Goal: Navigation & Orientation: Find specific page/section

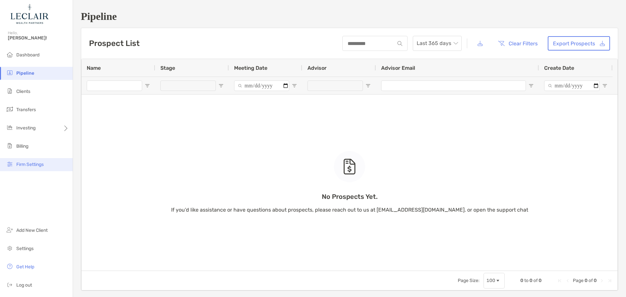
click at [25, 162] on span "Firm Settings" at bounding box center [29, 165] width 27 height 6
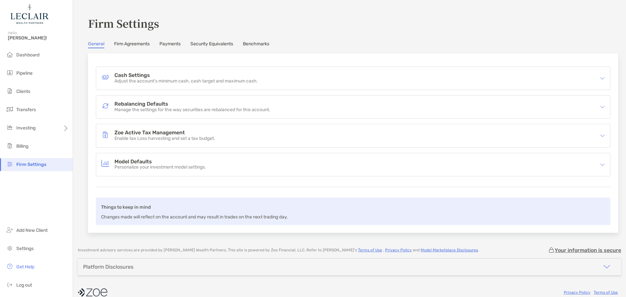
click at [127, 42] on link "Firm Agreements" at bounding box center [132, 44] width 36 height 7
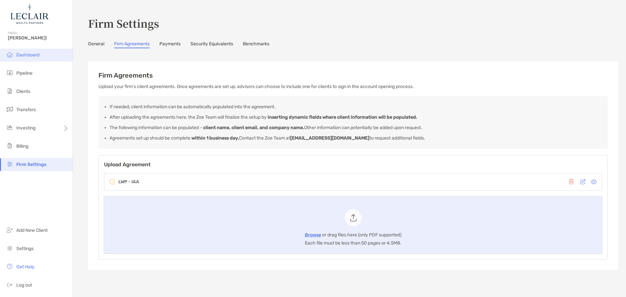
click at [35, 53] on span "Dashboard" at bounding box center [27, 55] width 23 height 6
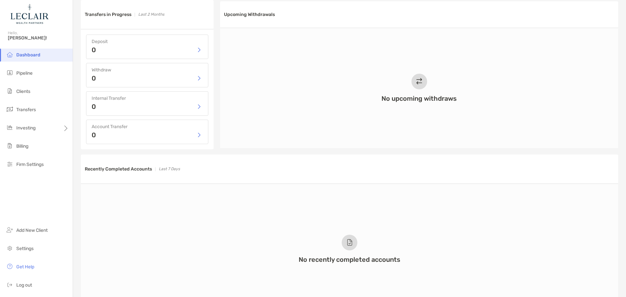
scroll to position [302, 0]
